Goal: Information Seeking & Learning: Learn about a topic

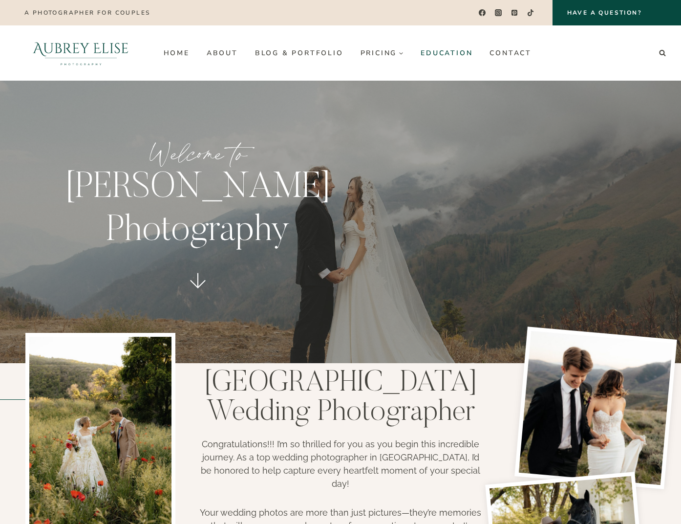
click at [446, 53] on span "Education" at bounding box center [447, 52] width 52 height 9
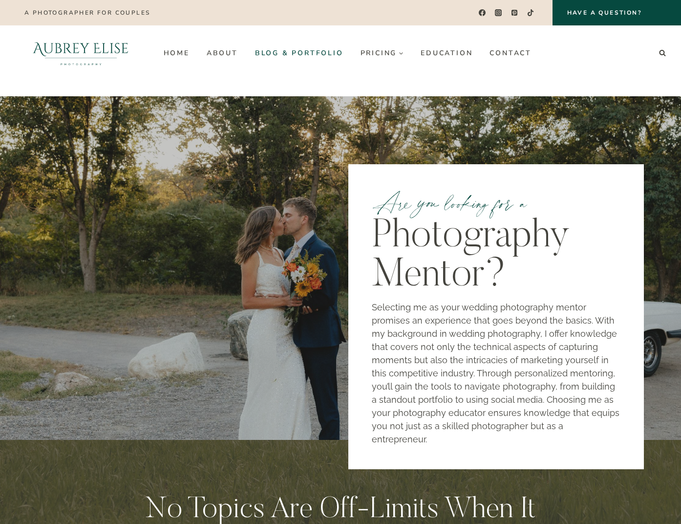
click at [299, 53] on span "Blog & Portfolio" at bounding box center [299, 52] width 88 height 9
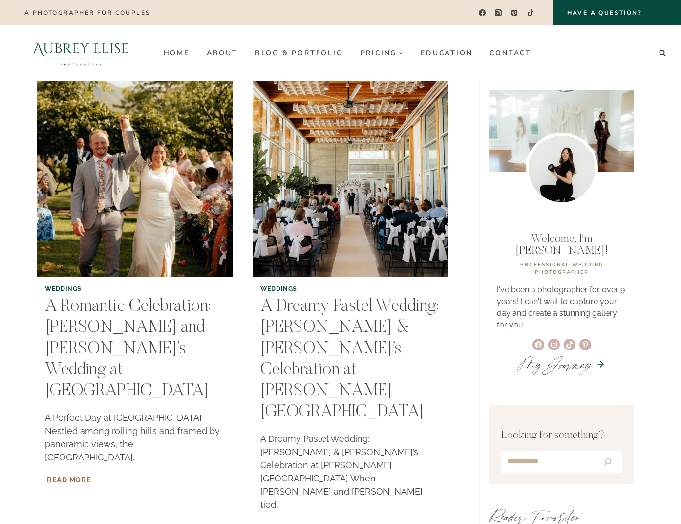
click at [69, 475] on span "Read More" at bounding box center [69, 479] width 44 height 8
